Goal: Task Accomplishment & Management: Use online tool/utility

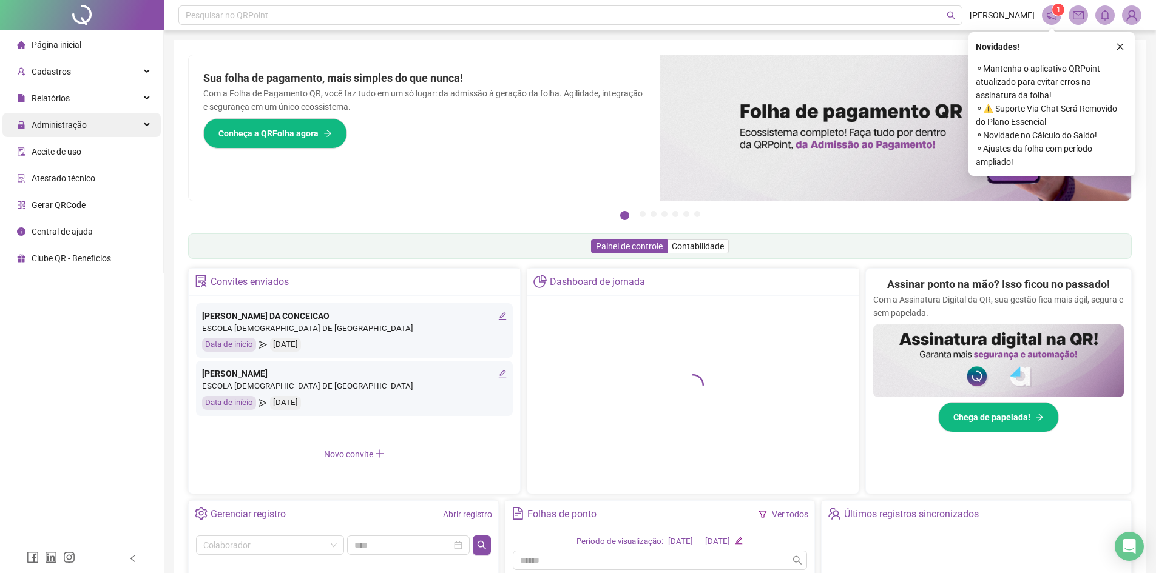
click at [87, 119] on div "Administração" at bounding box center [81, 125] width 158 height 24
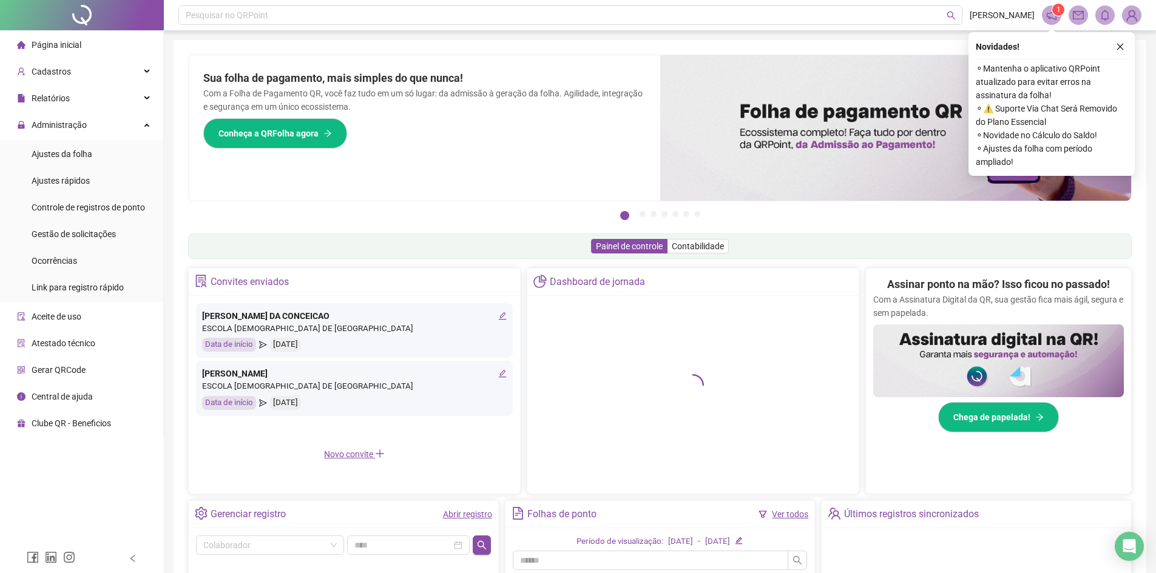
click at [84, 150] on span "Ajustes da folha" at bounding box center [62, 154] width 61 height 10
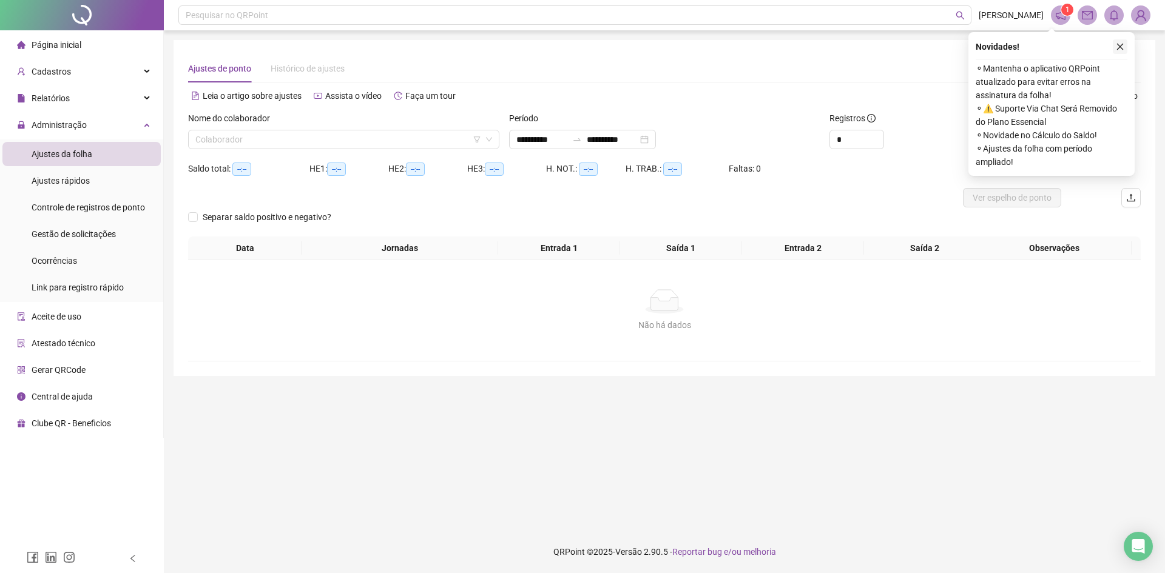
click at [1117, 44] on icon "close" at bounding box center [1120, 46] width 8 height 8
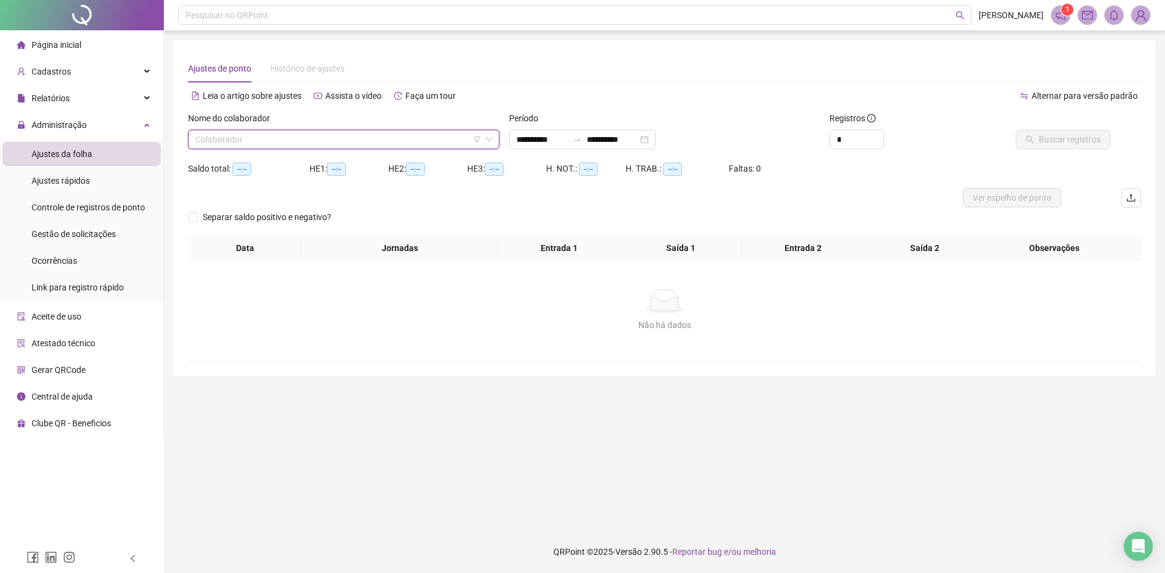
click at [437, 141] on input "search" at bounding box center [338, 139] width 286 height 18
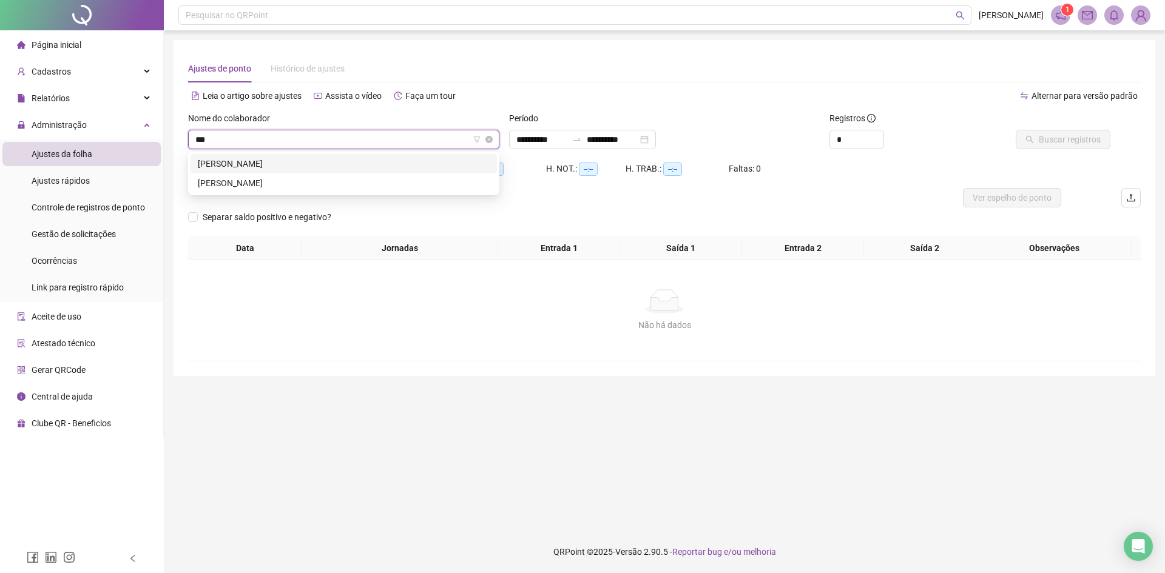
type input "****"
click at [403, 157] on div "[PERSON_NAME]" at bounding box center [344, 163] width 292 height 13
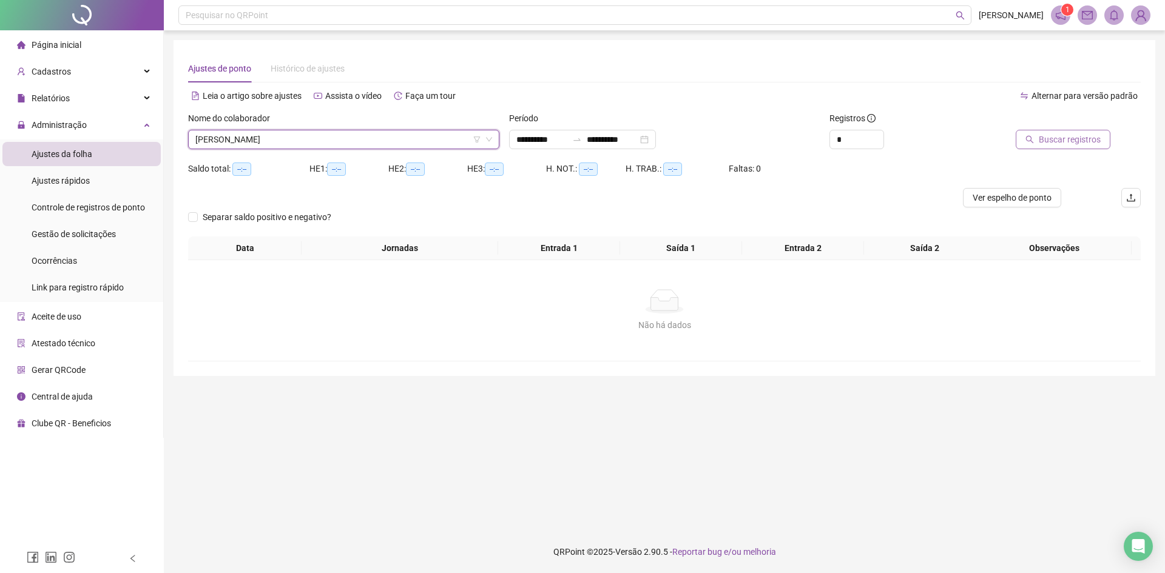
click at [1052, 144] on span "Buscar registros" at bounding box center [1070, 139] width 62 height 13
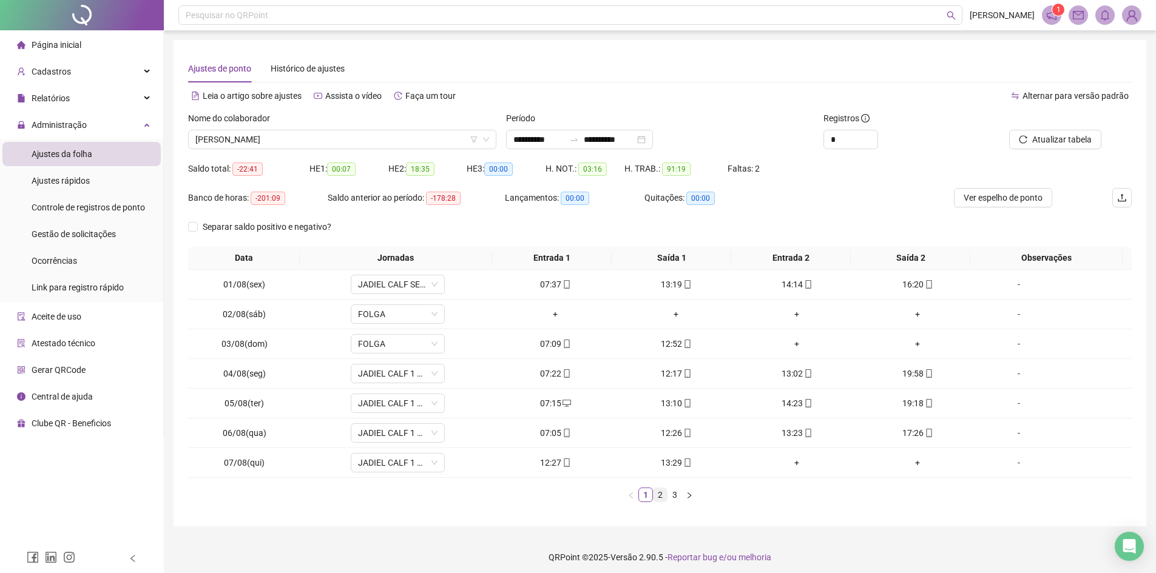
click at [660, 497] on link "2" at bounding box center [659, 494] width 13 height 13
click at [677, 498] on link "3" at bounding box center [674, 494] width 13 height 13
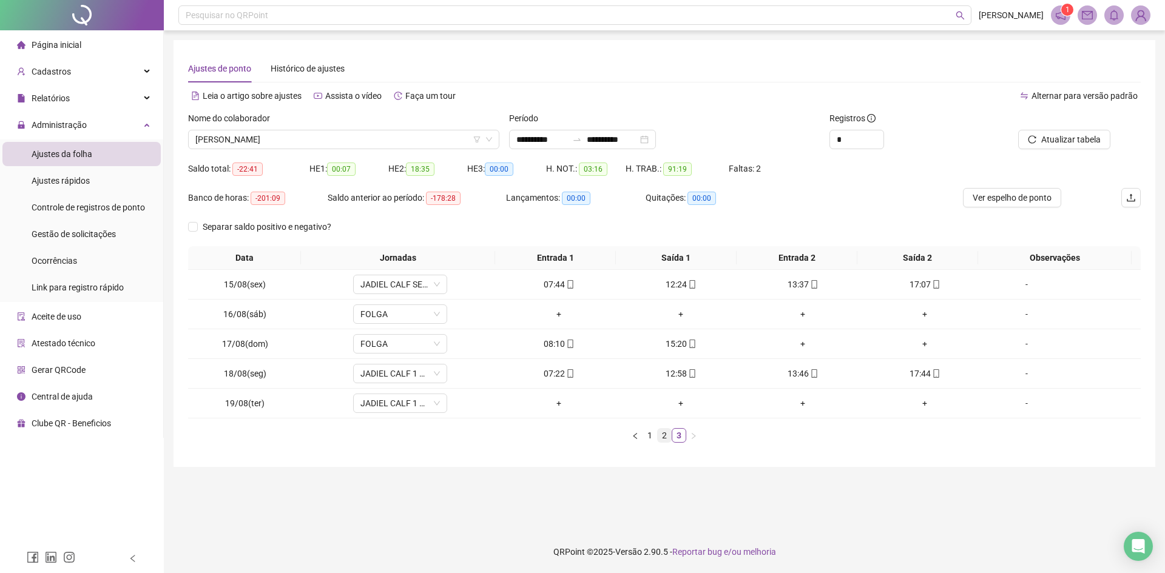
click at [659, 442] on li "2" at bounding box center [664, 435] width 15 height 15
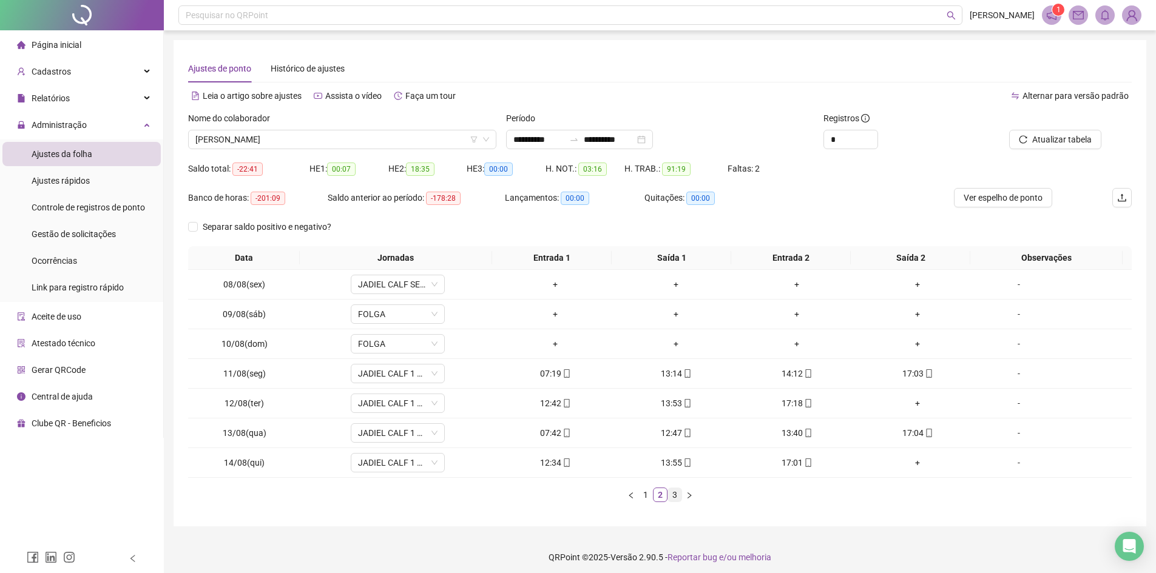
click at [672, 501] on link "3" at bounding box center [674, 494] width 13 height 13
